Goal: Task Accomplishment & Management: Complete application form

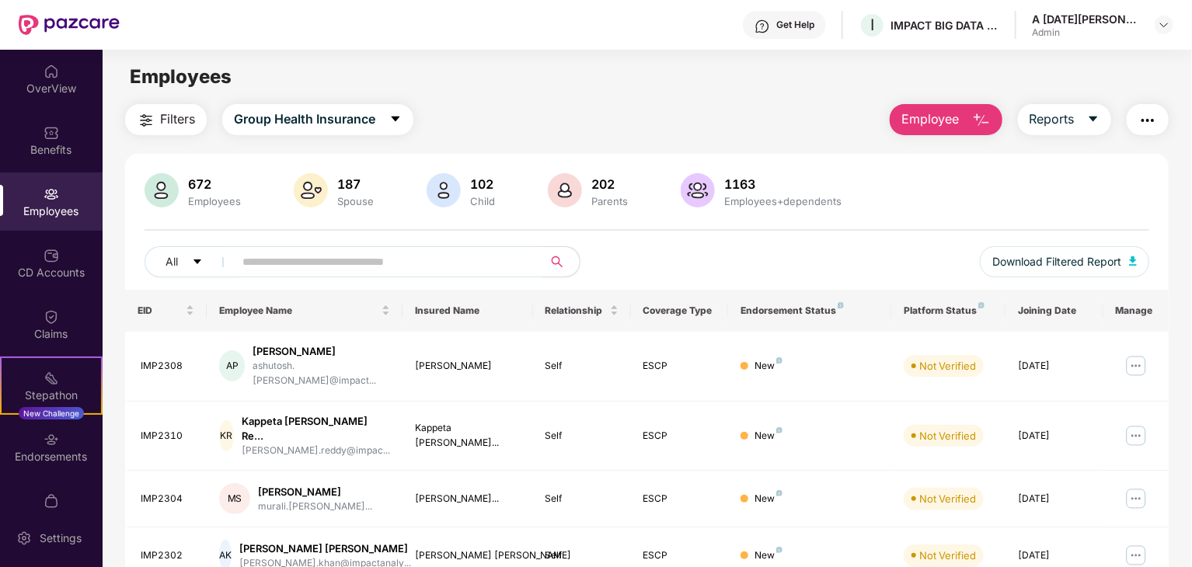
click at [382, 256] on input "text" at bounding box center [381, 261] width 279 height 23
type input "*"
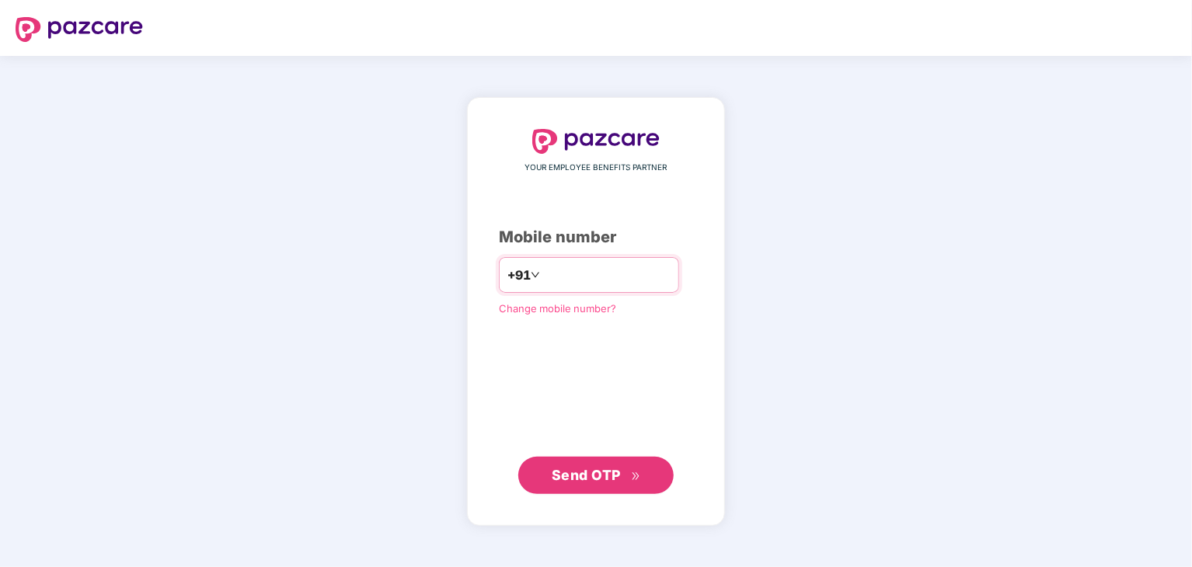
type input "**********"
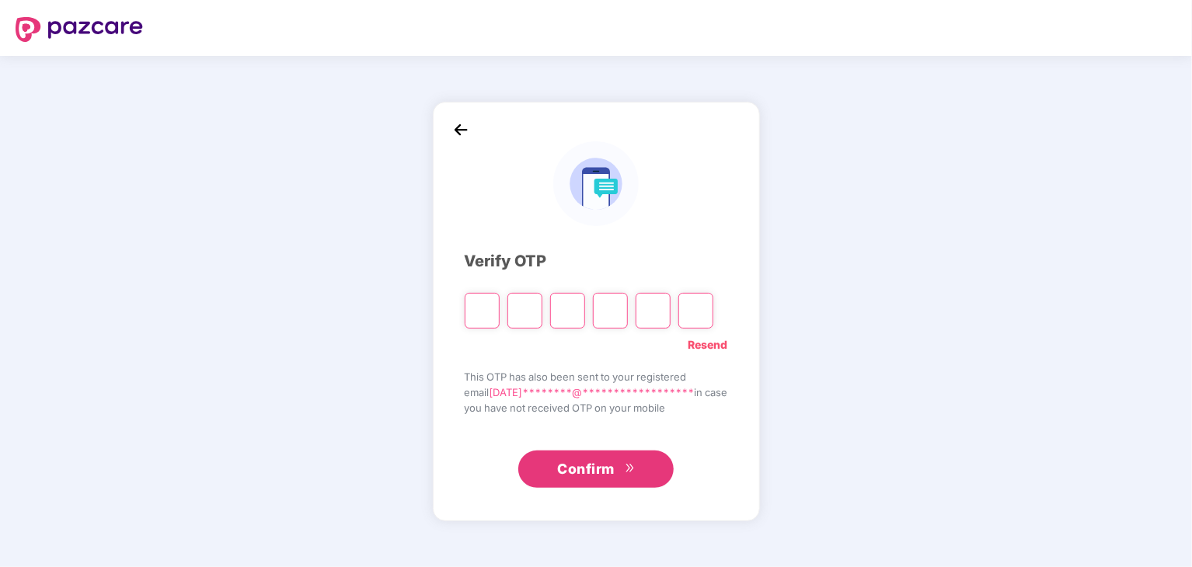
type input "*"
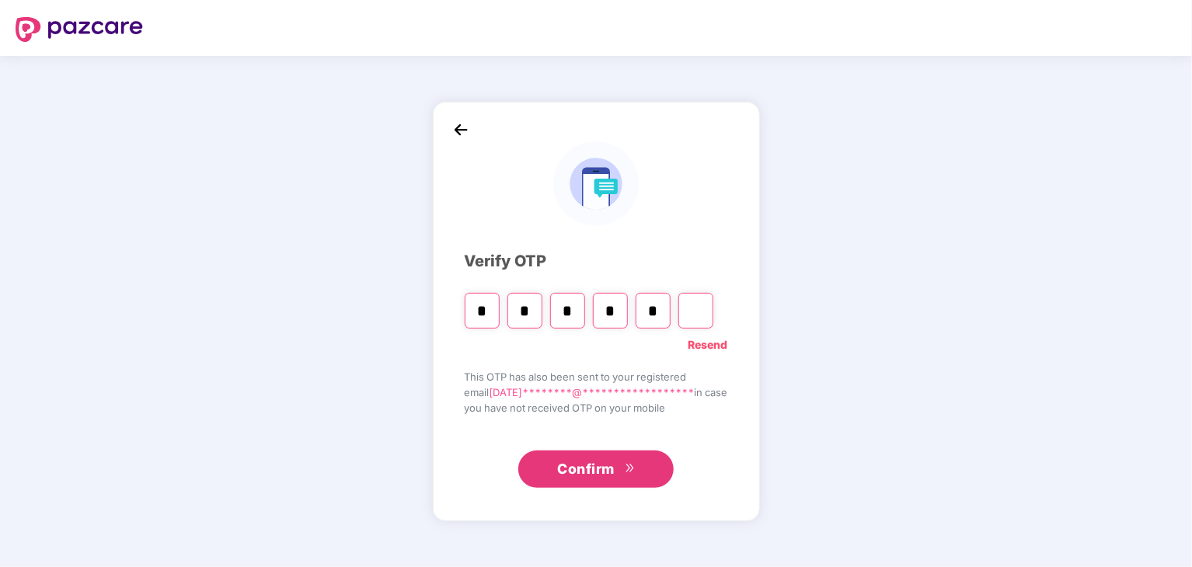
type input "*"
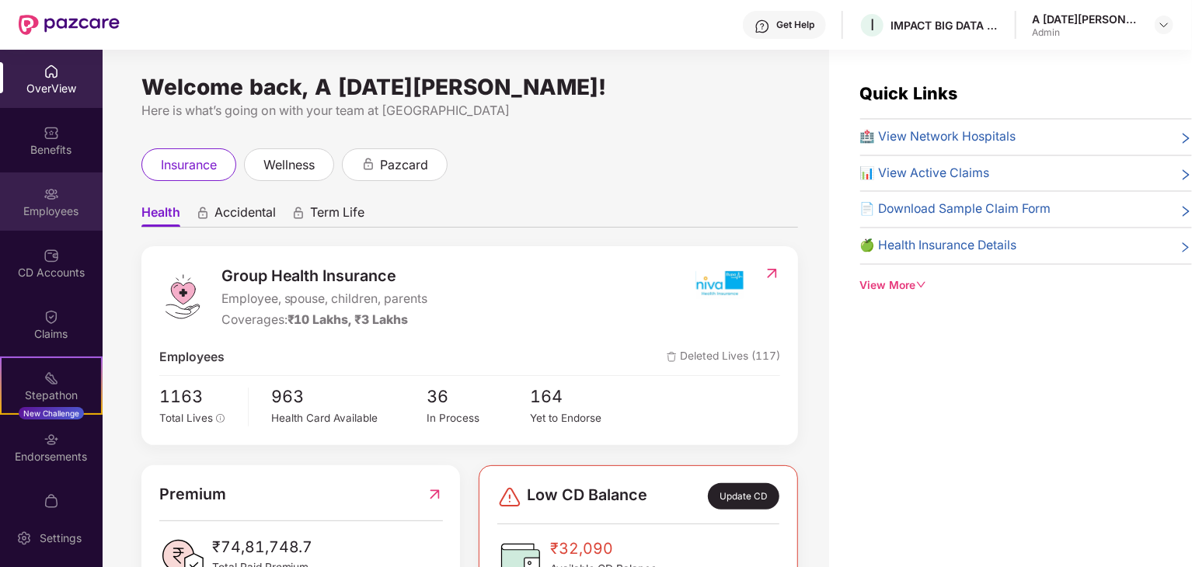
click at [62, 215] on div "Employees" at bounding box center [51, 212] width 103 height 16
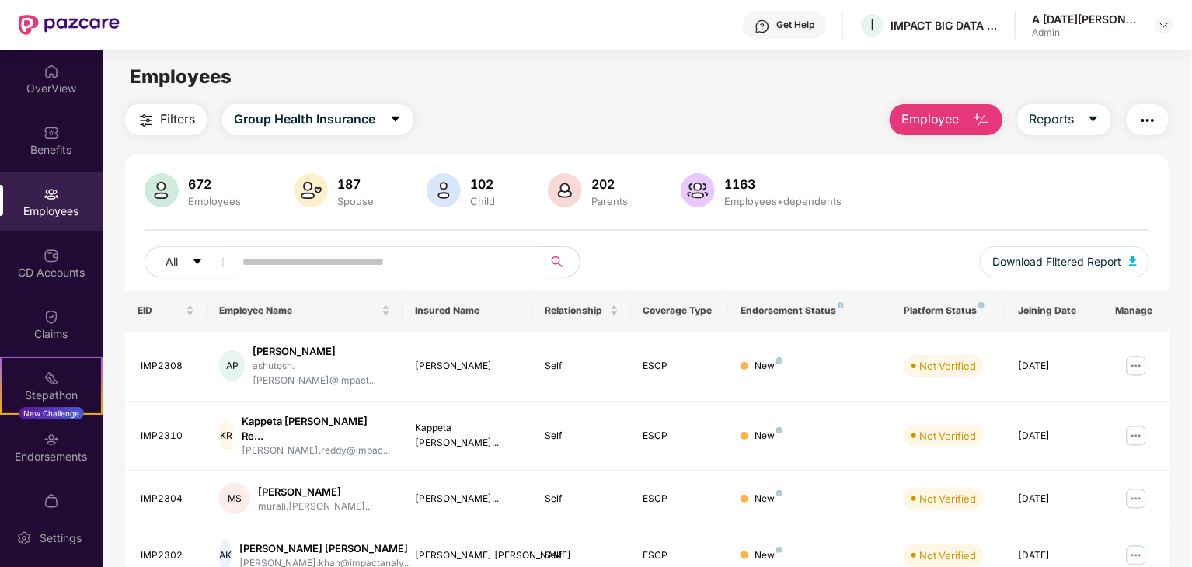
click at [944, 112] on span "Employee" at bounding box center [930, 119] width 58 height 19
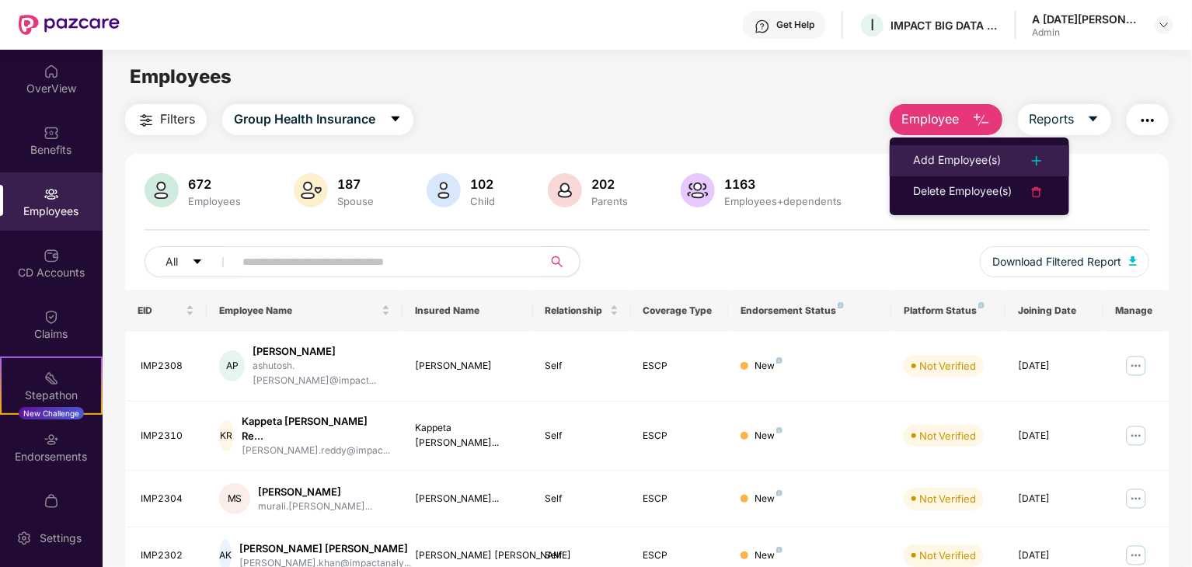
click at [978, 152] on div "Add Employee(s)" at bounding box center [957, 161] width 88 height 19
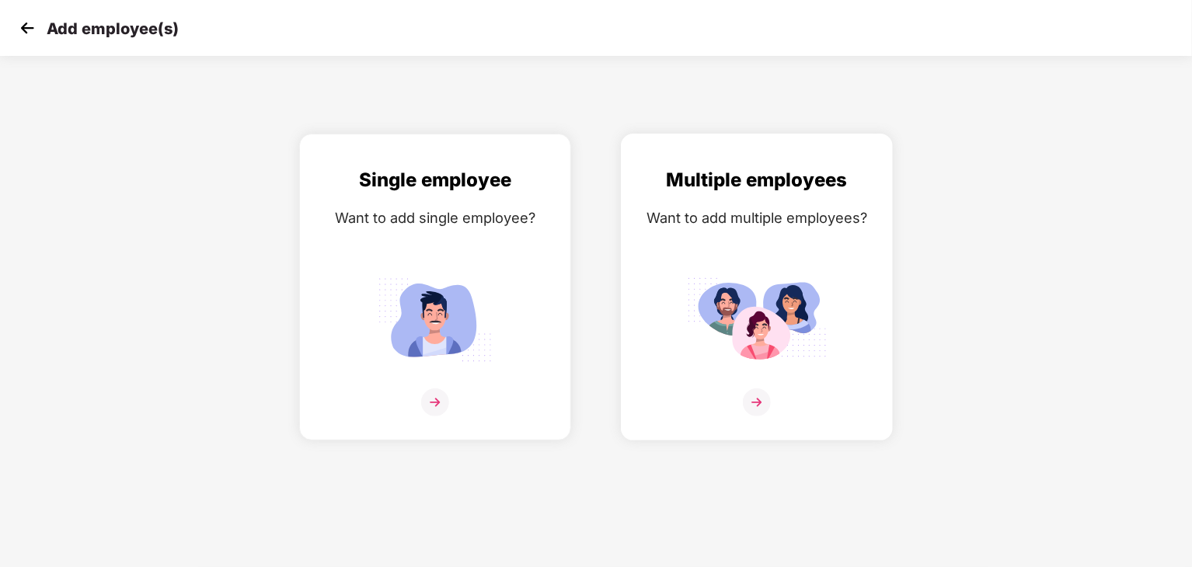
click at [761, 228] on div "Multiple employees Want to add multiple employees?" at bounding box center [756, 301] width 239 height 270
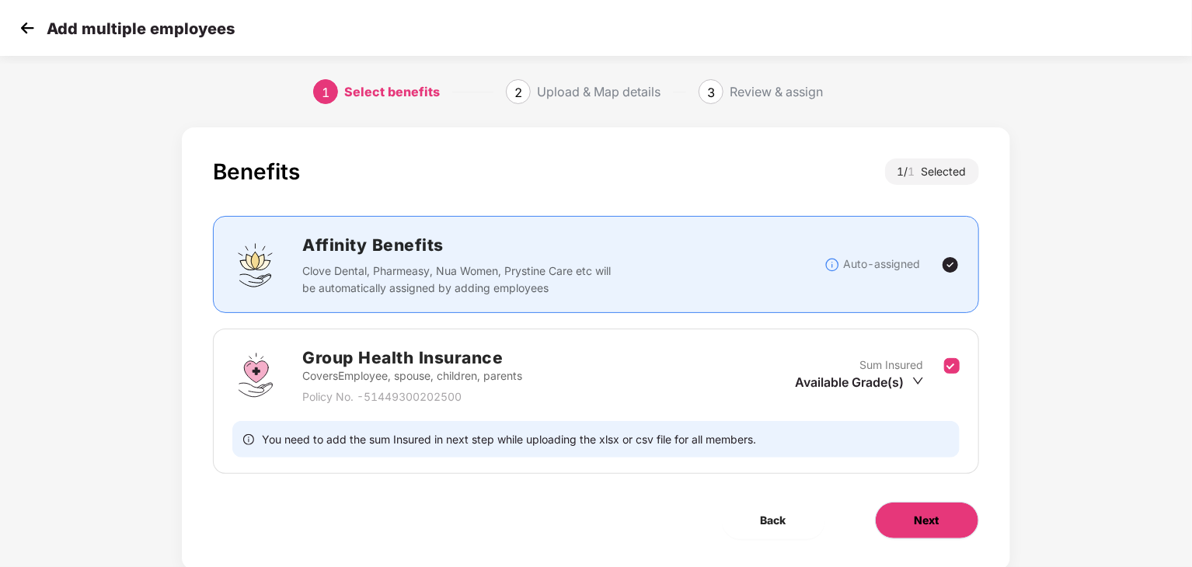
click at [929, 523] on span "Next" at bounding box center [927, 520] width 25 height 17
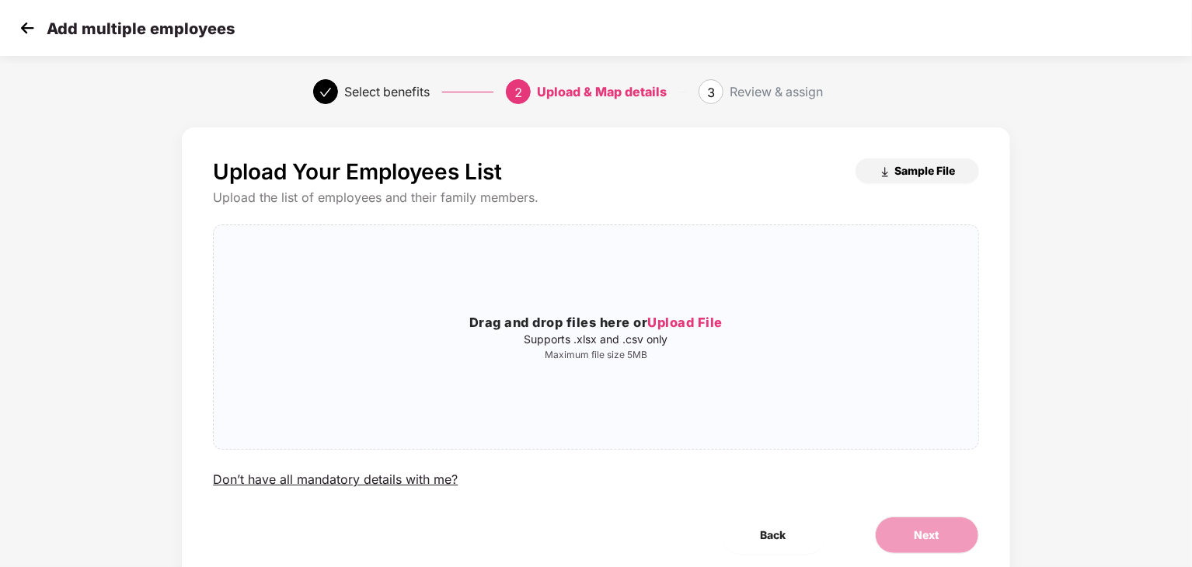
click at [912, 169] on span "Sample File" at bounding box center [925, 170] width 61 height 15
